Goal: Check status: Check status

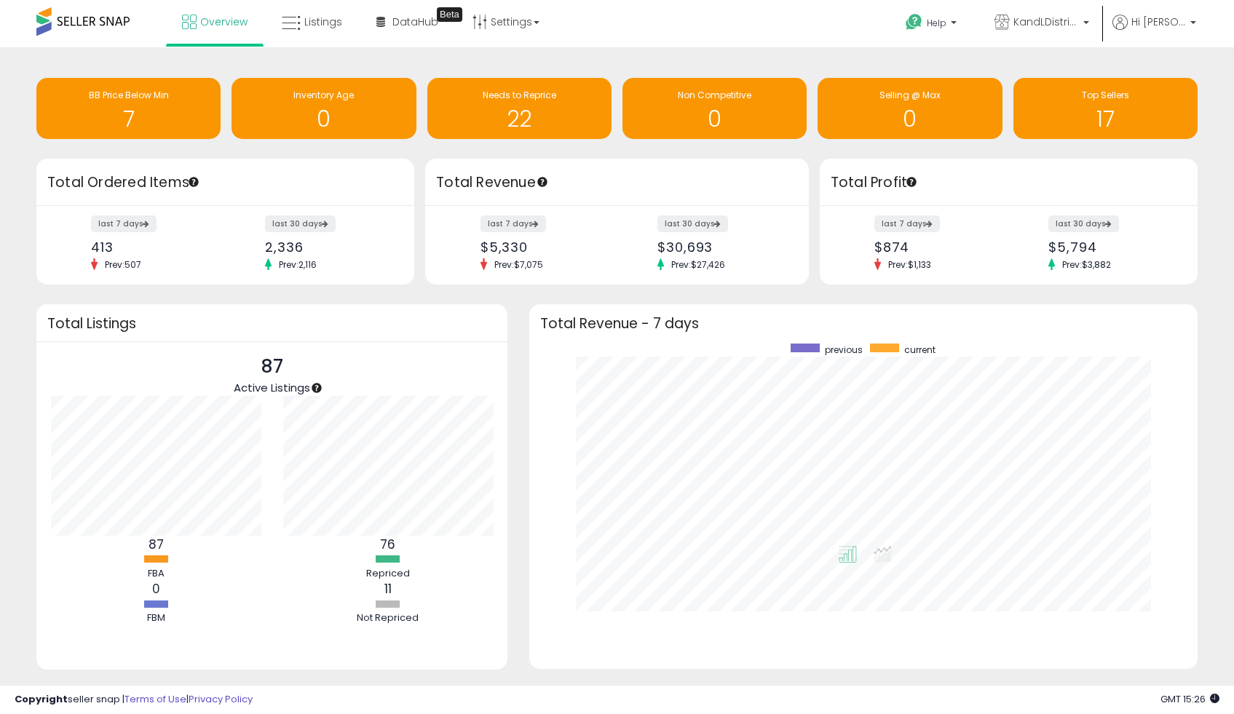
scroll to position [275, 639]
click at [190, 29] on link "Overview" at bounding box center [214, 22] width 87 height 44
click at [550, 120] on h1 "22" at bounding box center [520, 119] width 170 height 24
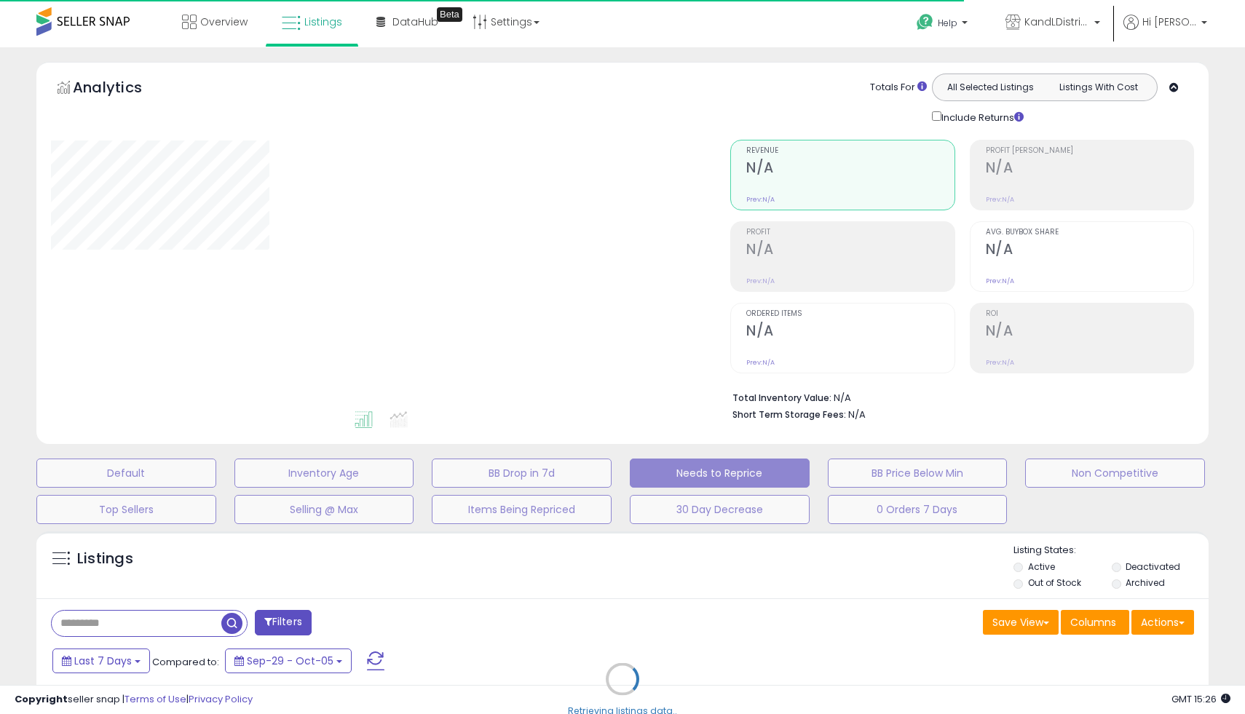
select select "**"
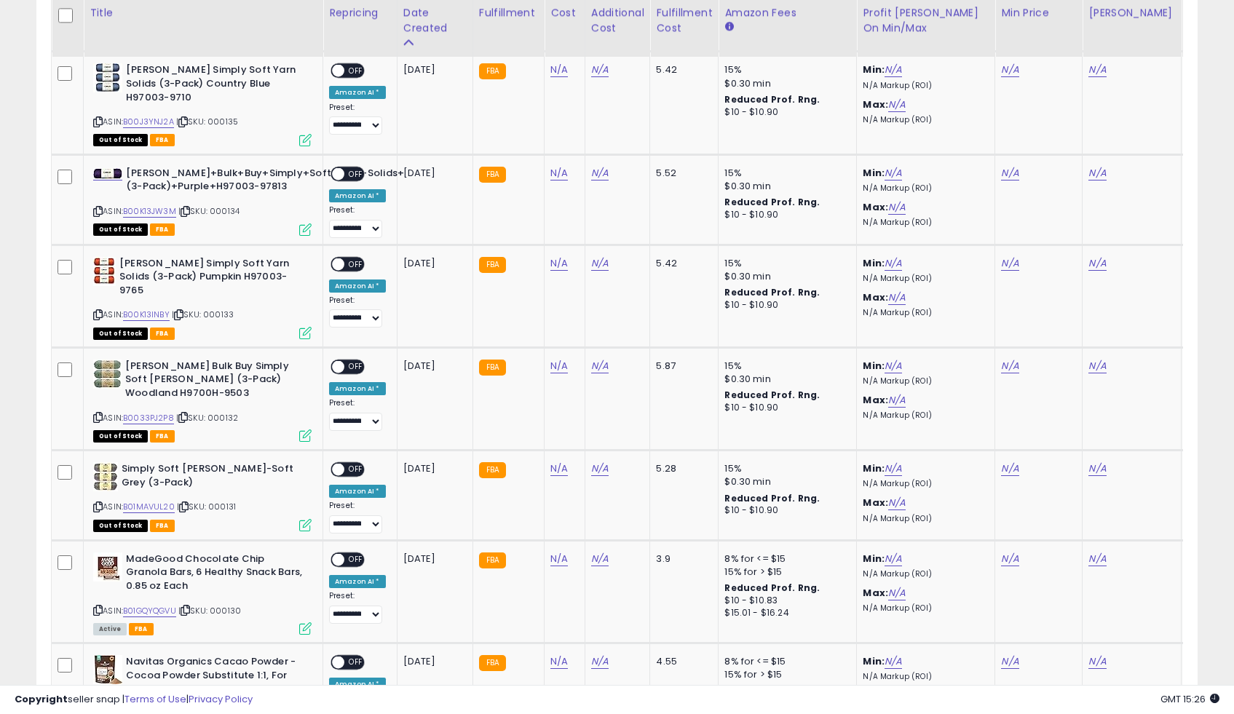
scroll to position [814, 0]
click at [339, 555] on span at bounding box center [338, 561] width 12 height 12
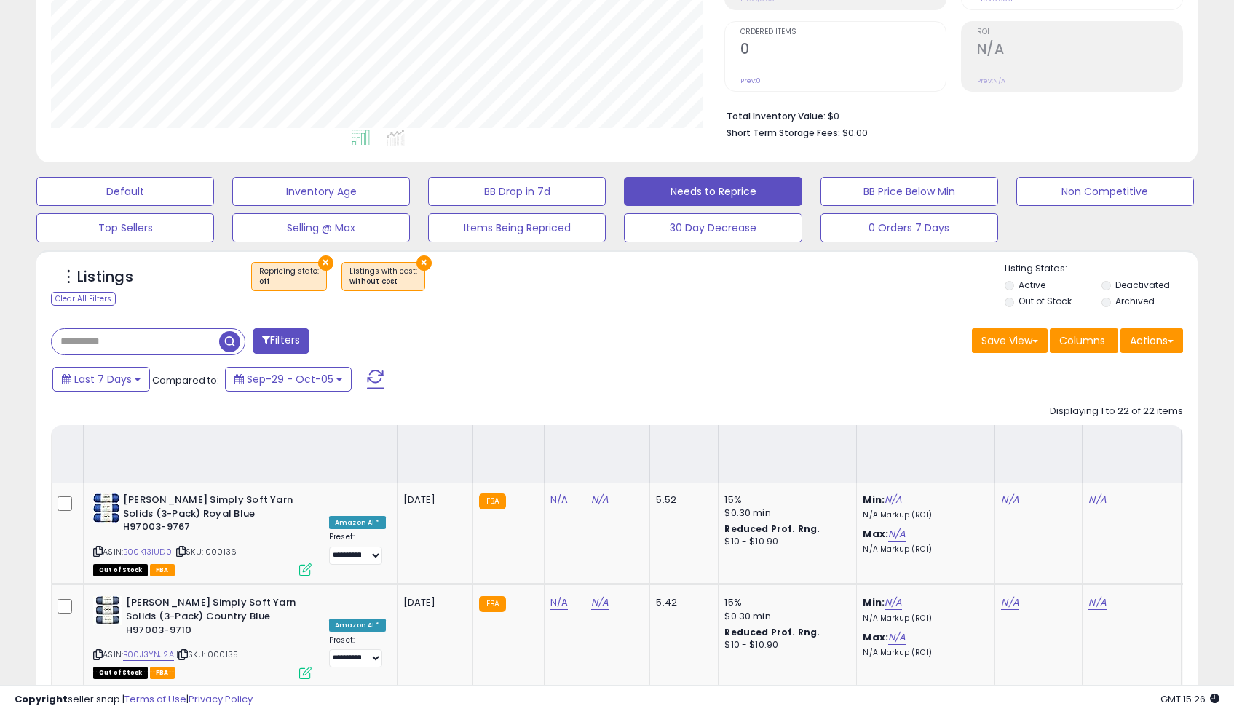
scroll to position [0, 0]
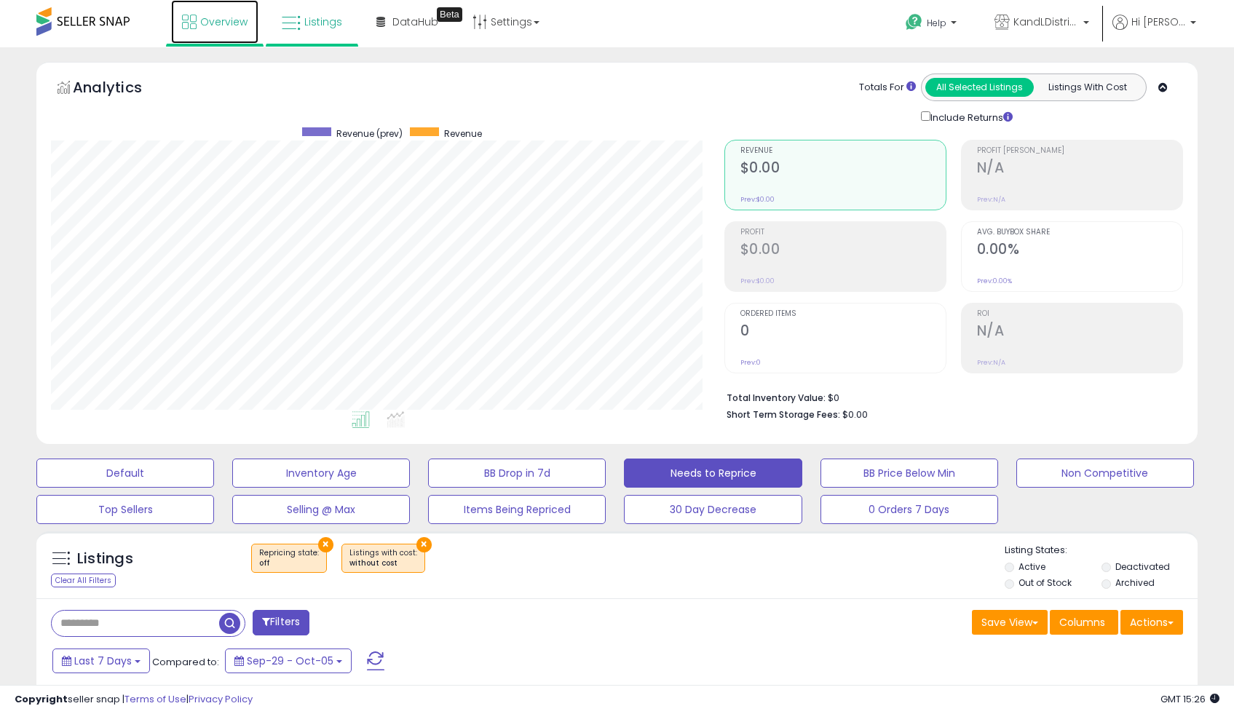
click at [246, 18] on link "Overview" at bounding box center [214, 22] width 87 height 44
